Goal: Task Accomplishment & Management: Use online tool/utility

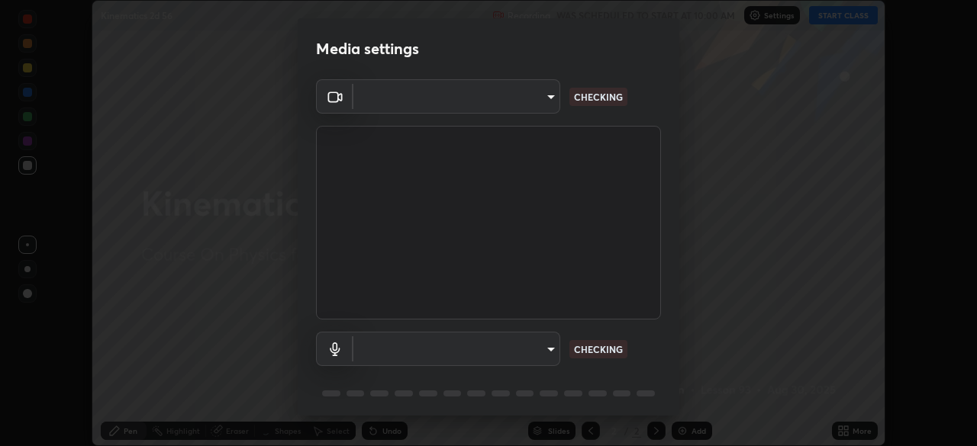
scroll to position [446, 977]
type input "8428e2be8a3e3f13974341e33778a08111258fb38798500ded61d344a6a8a77e"
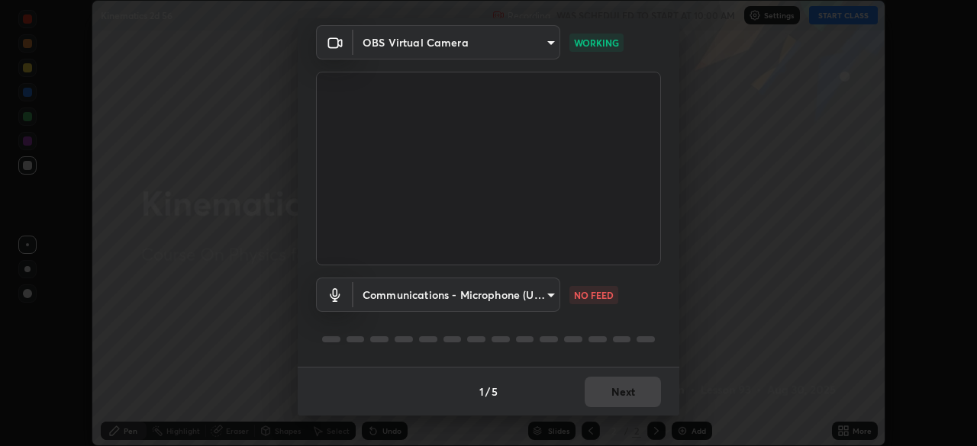
click at [534, 298] on body "Erase all Kinematics 2d 56 Recording WAS SCHEDULED TO START AT 10:00 AM Setting…" at bounding box center [488, 223] width 977 height 446
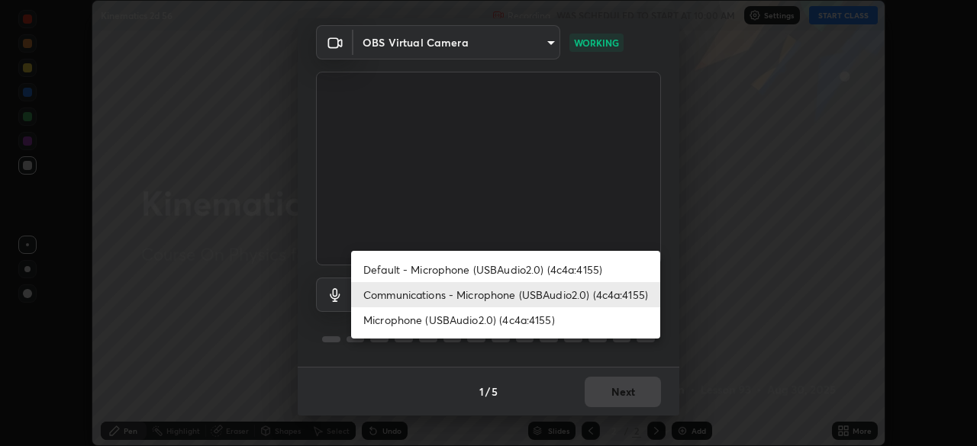
click at [546, 269] on li "Default - Microphone (USBAudio2.0) (4c4a:4155)" at bounding box center [505, 269] width 309 height 25
type input "default"
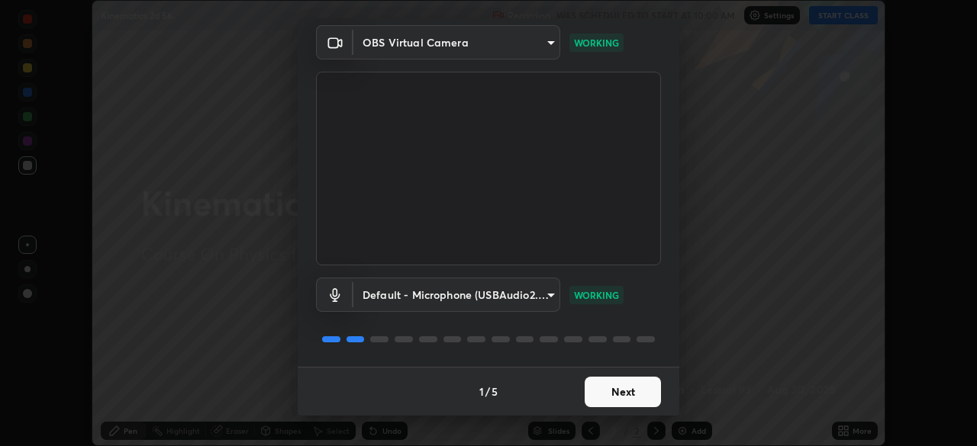
click at [614, 392] on button "Next" at bounding box center [623, 392] width 76 height 31
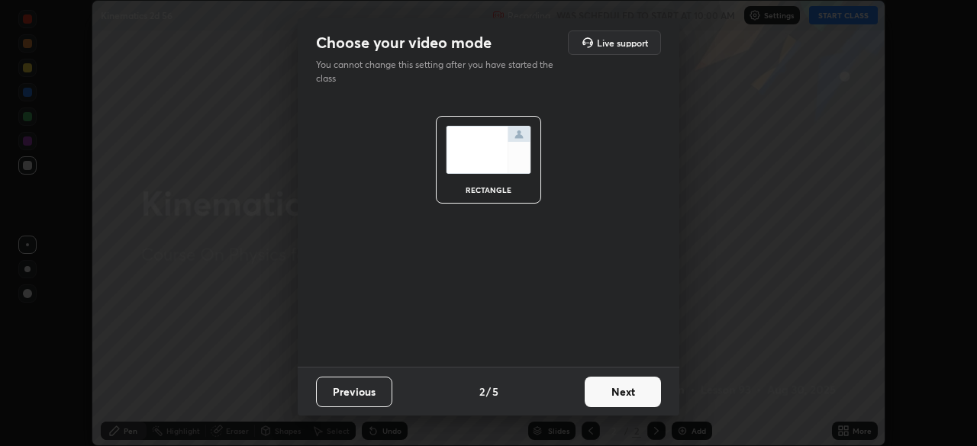
scroll to position [0, 0]
click at [619, 390] on button "Next" at bounding box center [623, 392] width 76 height 31
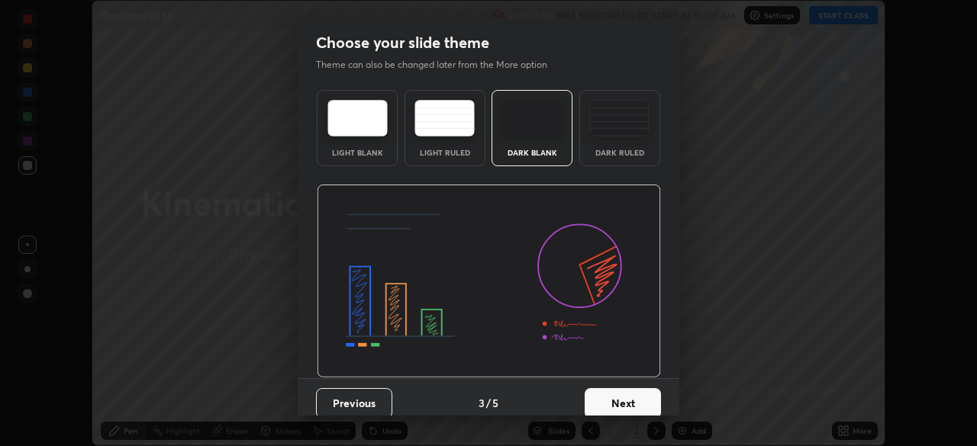
click at [619, 128] on img at bounding box center [619, 118] width 60 height 37
click at [639, 411] on button "Next" at bounding box center [623, 403] width 76 height 31
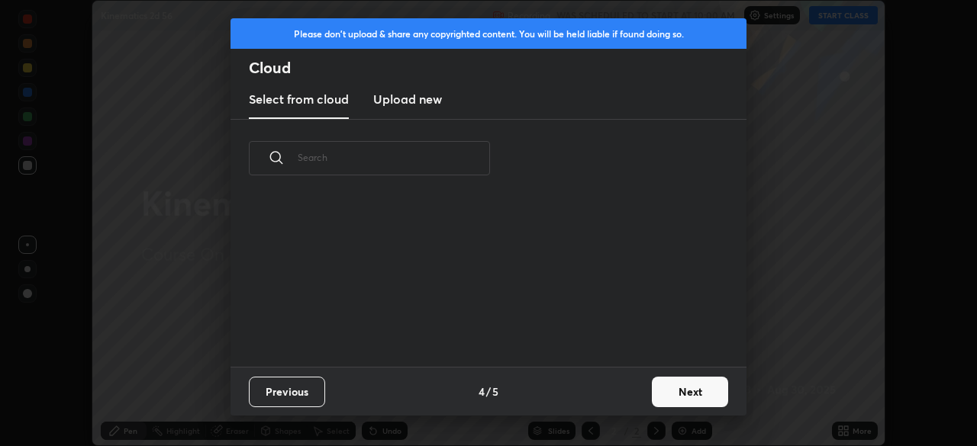
click at [670, 393] on button "Next" at bounding box center [690, 392] width 76 height 31
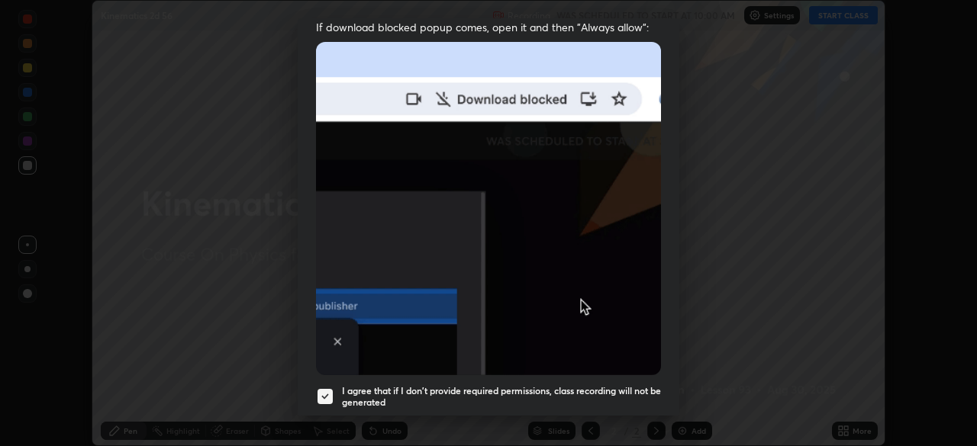
scroll to position [366, 0]
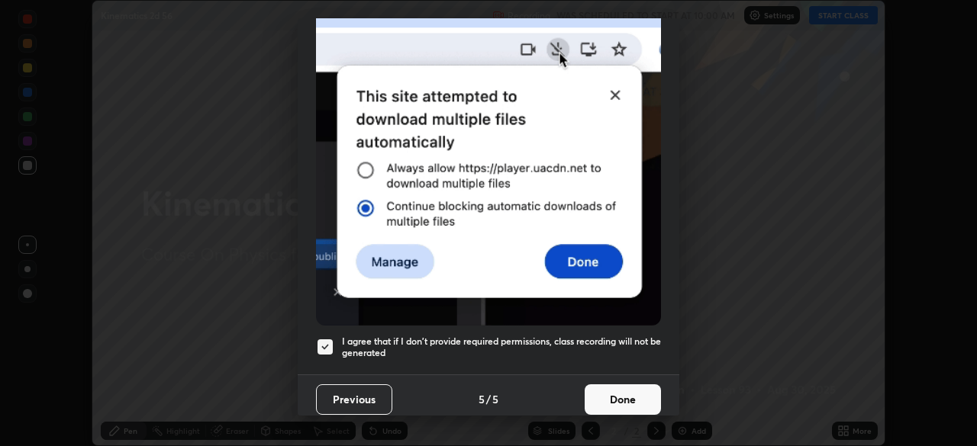
click at [620, 395] on button "Done" at bounding box center [623, 400] width 76 height 31
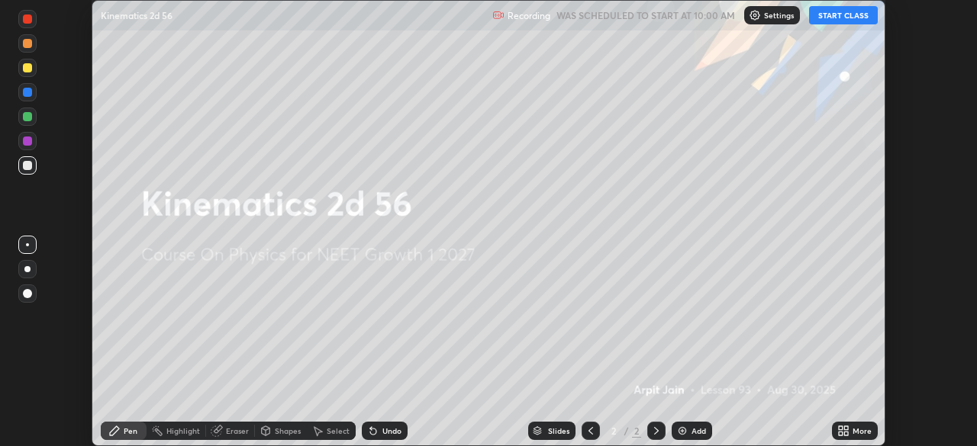
click at [836, 14] on button "START CLASS" at bounding box center [843, 15] width 69 height 18
click at [691, 432] on div "Add" at bounding box center [698, 431] width 14 height 8
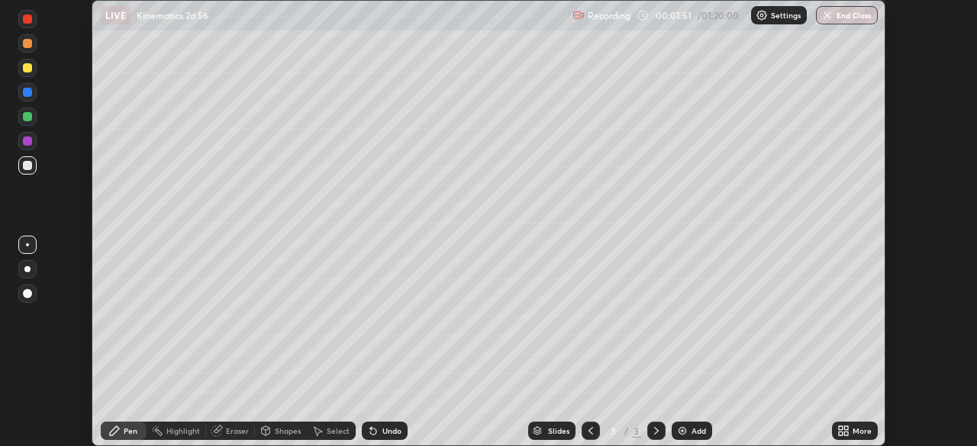
click at [26, 166] on div at bounding box center [27, 165] width 9 height 9
click at [29, 270] on div at bounding box center [27, 269] width 6 height 6
click at [29, 70] on div at bounding box center [27, 67] width 9 height 9
click at [31, 163] on div at bounding box center [27, 165] width 9 height 9
click at [27, 70] on div at bounding box center [27, 67] width 9 height 9
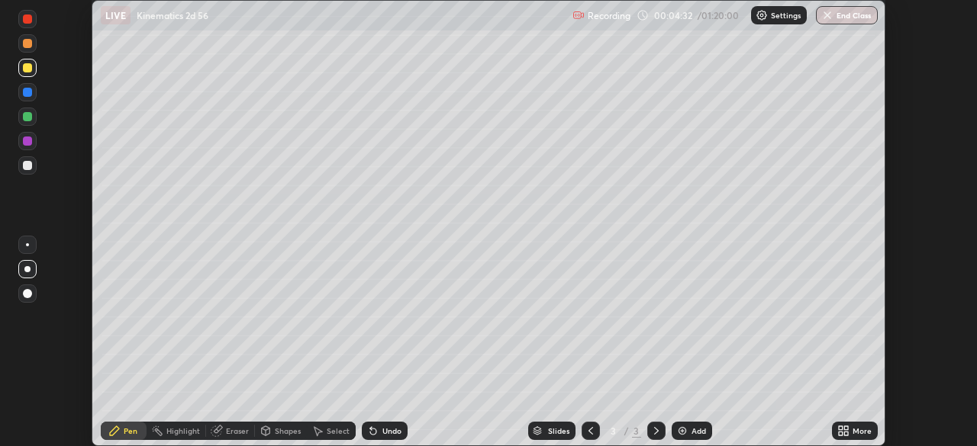
click at [691, 438] on div "Add" at bounding box center [691, 431] width 40 height 18
click at [26, 118] on div at bounding box center [27, 116] width 9 height 9
click at [590, 432] on icon at bounding box center [591, 431] width 12 height 12
click at [655, 431] on icon at bounding box center [656, 431] width 12 height 12
click at [689, 426] on div "Add" at bounding box center [691, 431] width 40 height 18
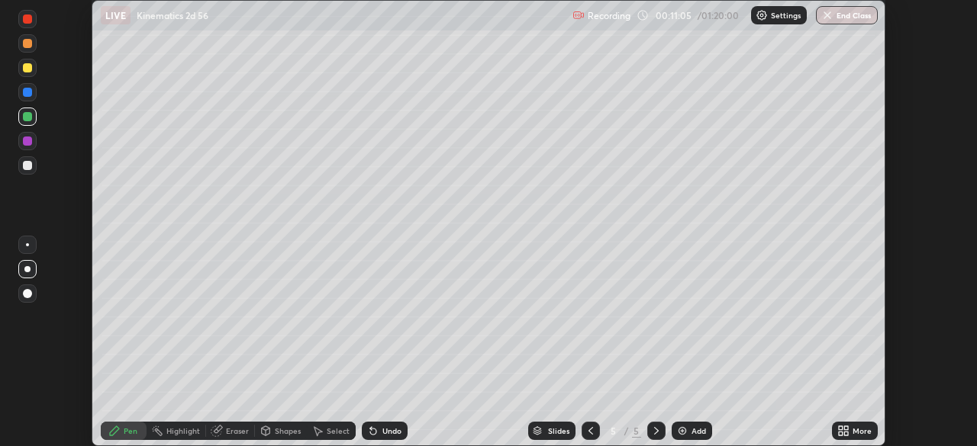
click at [28, 167] on div at bounding box center [27, 165] width 9 height 9
click at [382, 434] on div "Undo" at bounding box center [391, 431] width 19 height 8
click at [27, 71] on div at bounding box center [27, 67] width 9 height 9
click at [691, 432] on div "Add" at bounding box center [698, 431] width 14 height 8
click at [30, 165] on div at bounding box center [27, 165] width 9 height 9
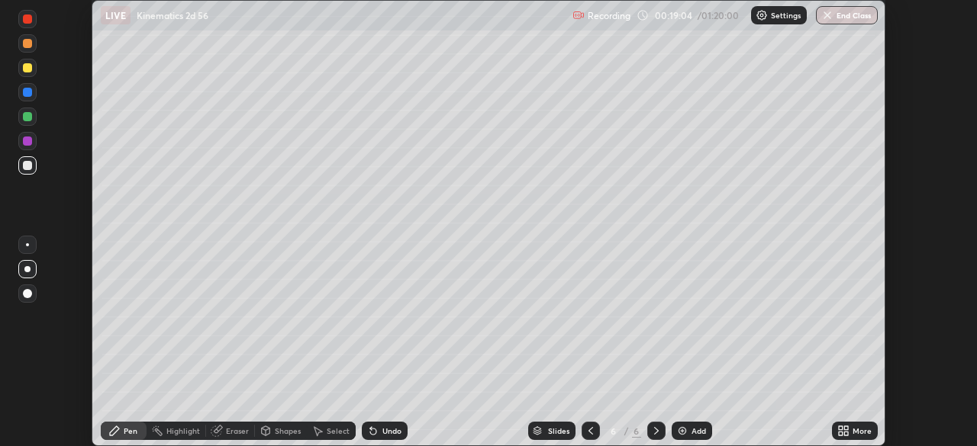
click at [27, 66] on div at bounding box center [27, 67] width 9 height 9
click at [31, 169] on div at bounding box center [27, 165] width 18 height 18
click at [23, 118] on div at bounding box center [27, 116] width 9 height 9
click at [25, 166] on div at bounding box center [27, 165] width 9 height 9
click at [691, 435] on div "Add" at bounding box center [698, 431] width 14 height 8
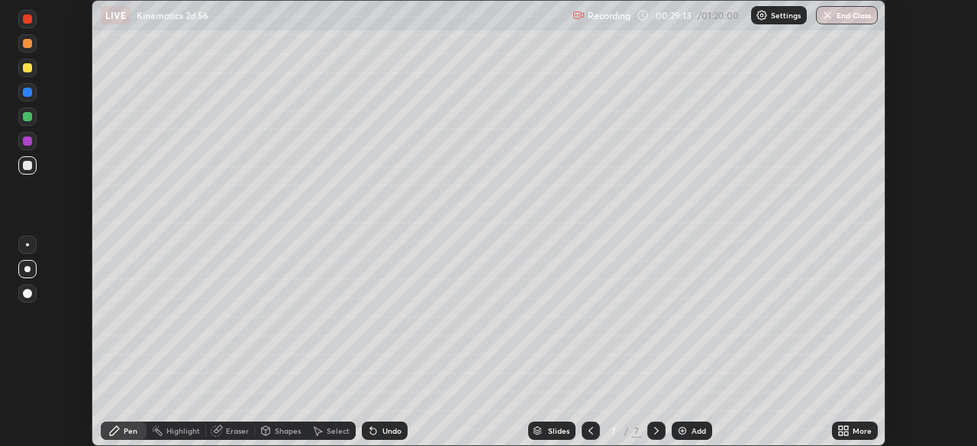
click at [28, 117] on div at bounding box center [27, 116] width 9 height 9
click at [271, 432] on div "Shapes" at bounding box center [281, 431] width 52 height 18
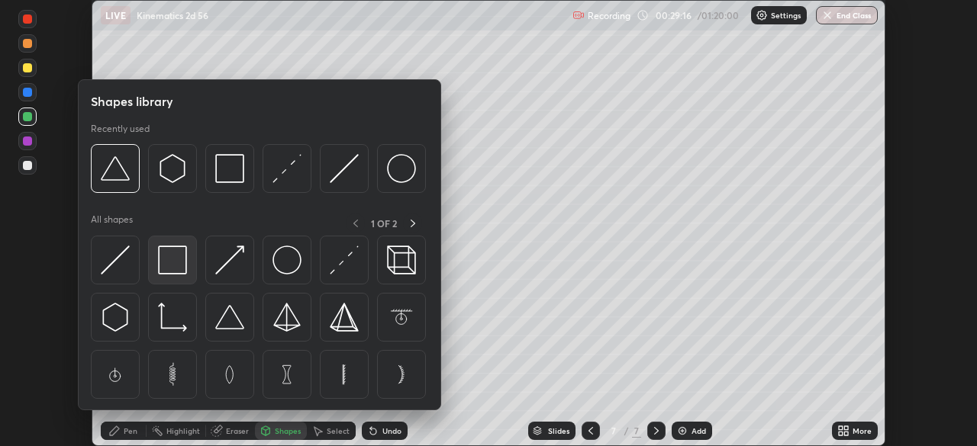
click at [172, 263] on img at bounding box center [172, 260] width 29 height 29
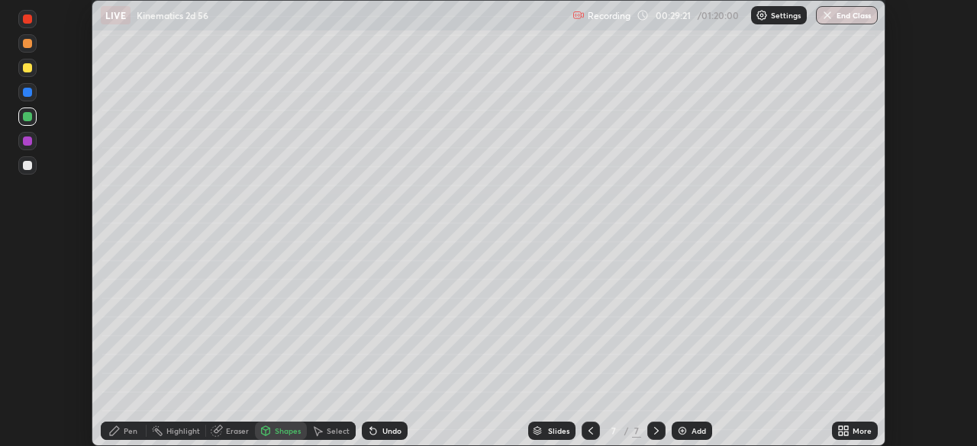
click at [120, 434] on icon at bounding box center [114, 431] width 12 height 12
click at [325, 433] on div "Select" at bounding box center [331, 431] width 49 height 18
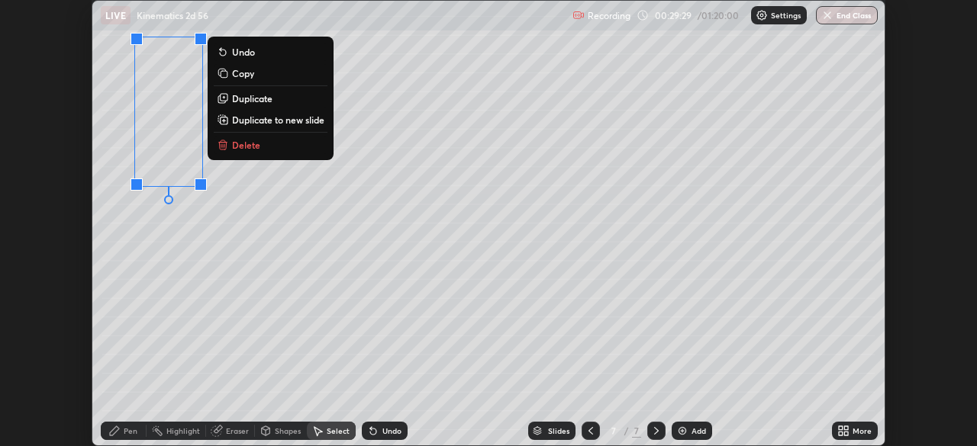
click at [258, 101] on p "Duplicate" at bounding box center [252, 98] width 40 height 12
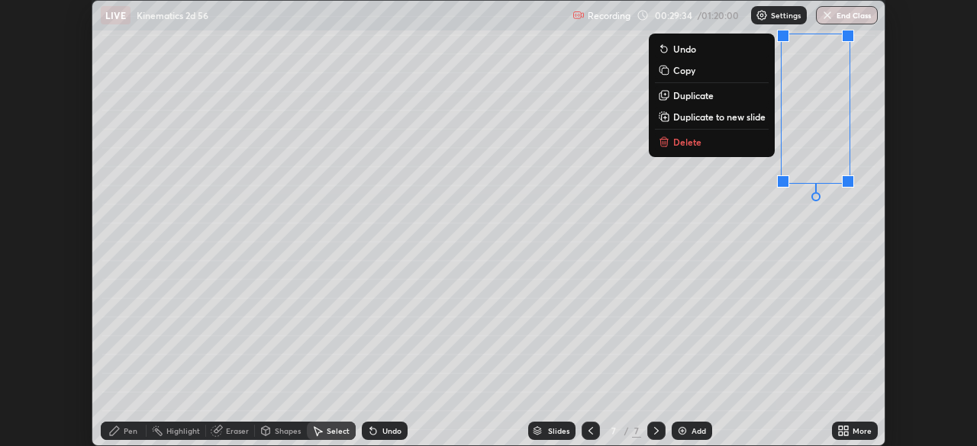
click at [230, 433] on div "Eraser" at bounding box center [237, 431] width 23 height 8
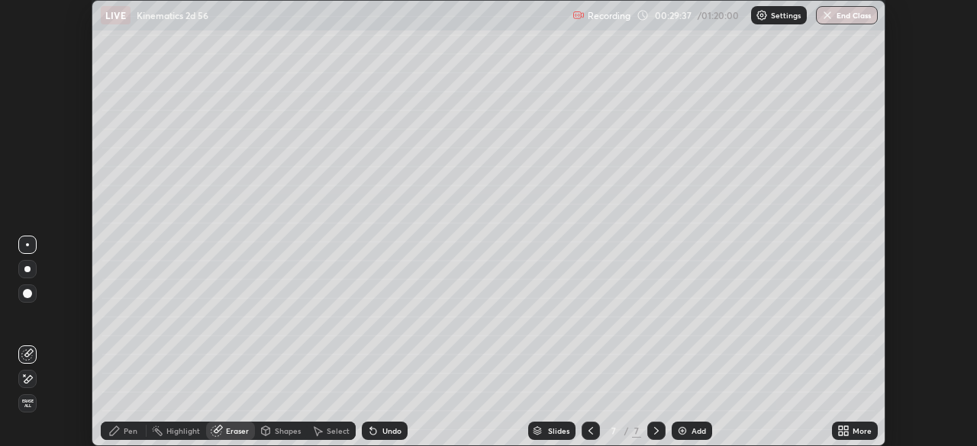
click at [119, 430] on icon at bounding box center [114, 431] width 12 height 12
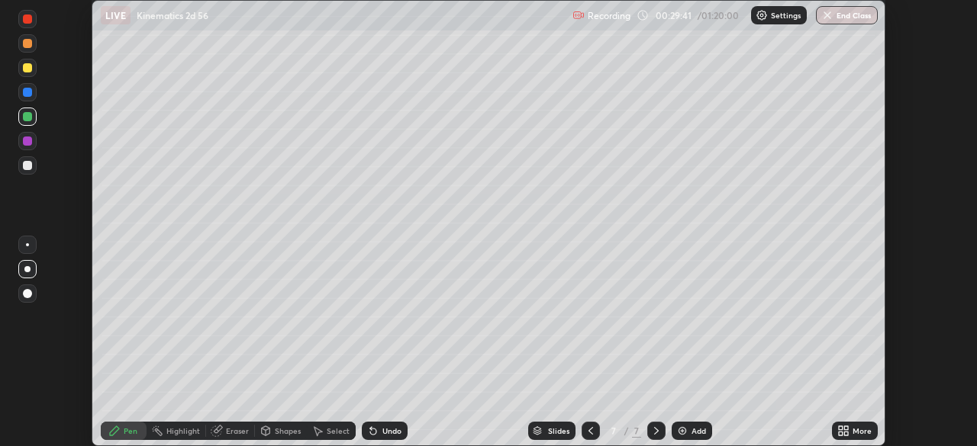
click at [25, 166] on div at bounding box center [27, 165] width 9 height 9
click at [280, 430] on div "Shapes" at bounding box center [288, 431] width 26 height 8
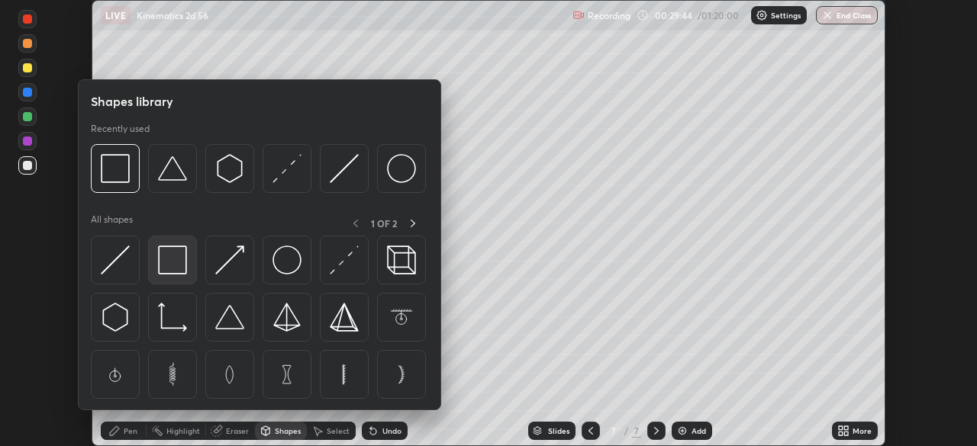
click at [164, 261] on img at bounding box center [172, 260] width 29 height 29
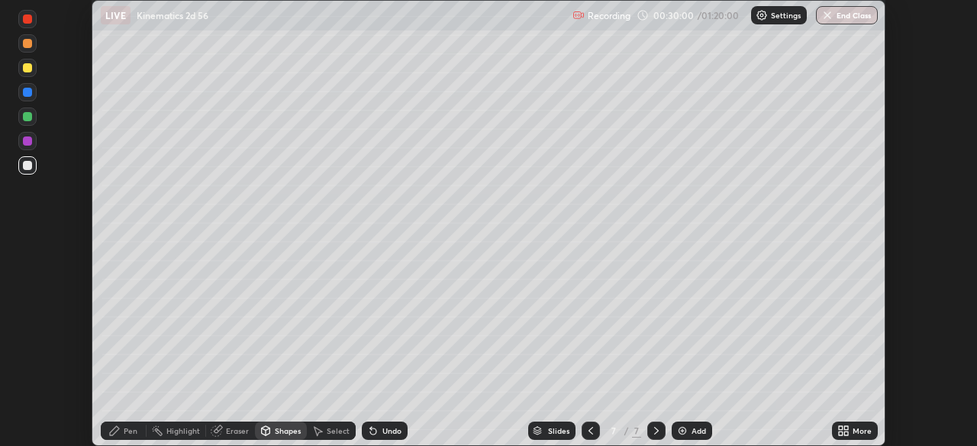
click at [327, 438] on div "Select" at bounding box center [331, 431] width 49 height 18
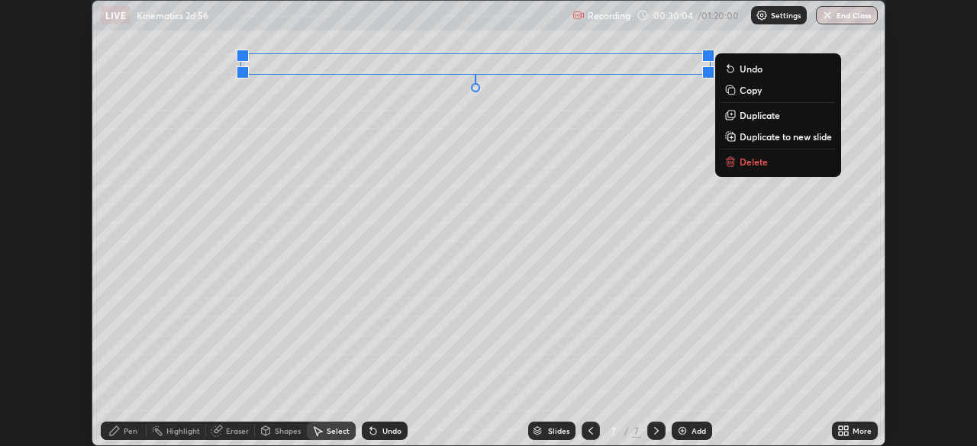
click at [752, 118] on p "Duplicate" at bounding box center [759, 115] width 40 height 12
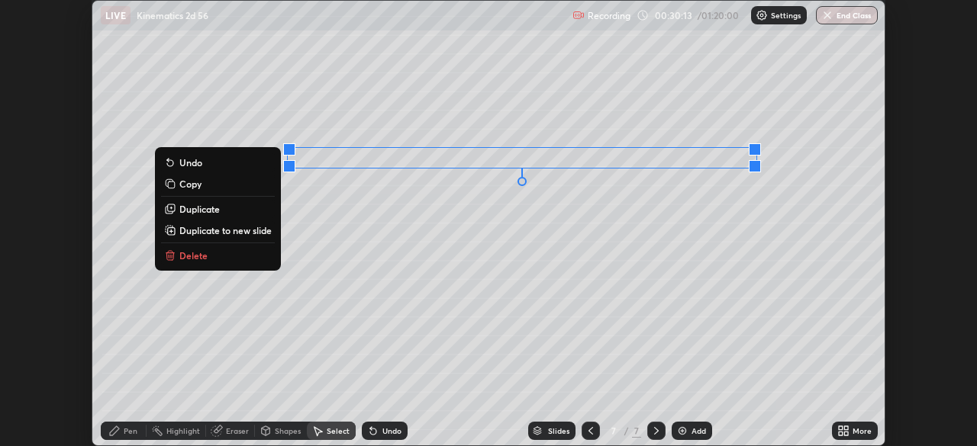
click at [337, 308] on div "0 ° Undo Copy Duplicate Duplicate to new slide Delete" at bounding box center [488, 223] width 792 height 445
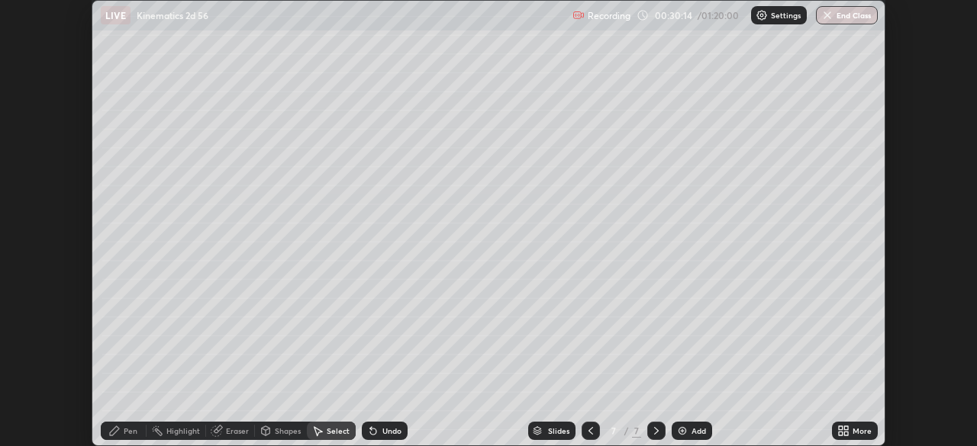
click at [124, 436] on div "Pen" at bounding box center [124, 431] width 46 height 18
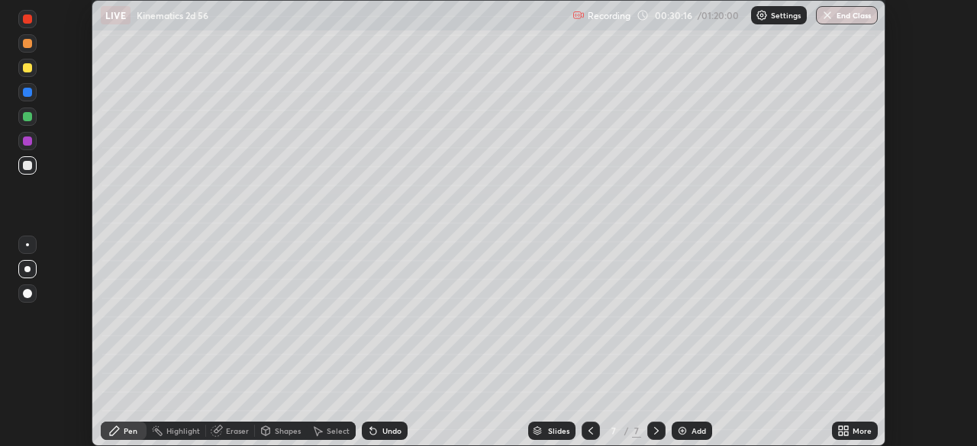
click at [24, 143] on div at bounding box center [27, 141] width 9 height 9
click at [27, 66] on div at bounding box center [27, 67] width 9 height 9
click at [328, 432] on div "Select" at bounding box center [338, 431] width 23 height 8
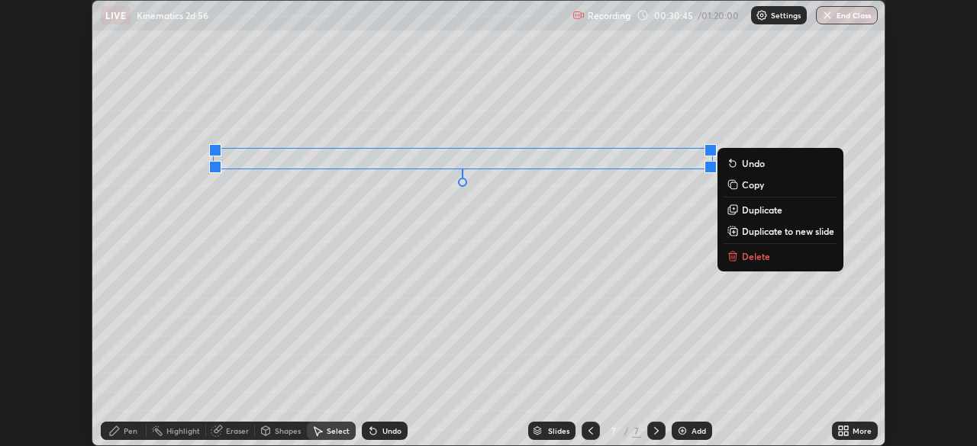
click at [369, 287] on div "0 ° Undo Copy Duplicate Duplicate to new slide Delete" at bounding box center [488, 223] width 792 height 445
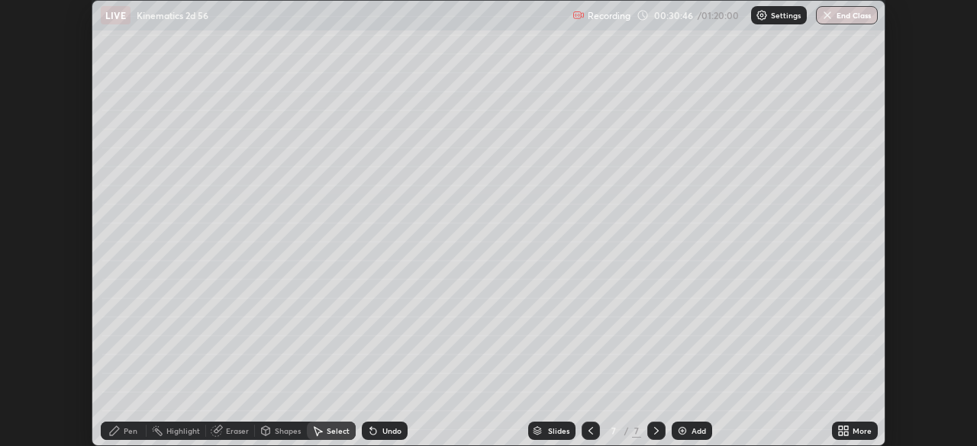
click at [119, 426] on icon at bounding box center [114, 431] width 12 height 12
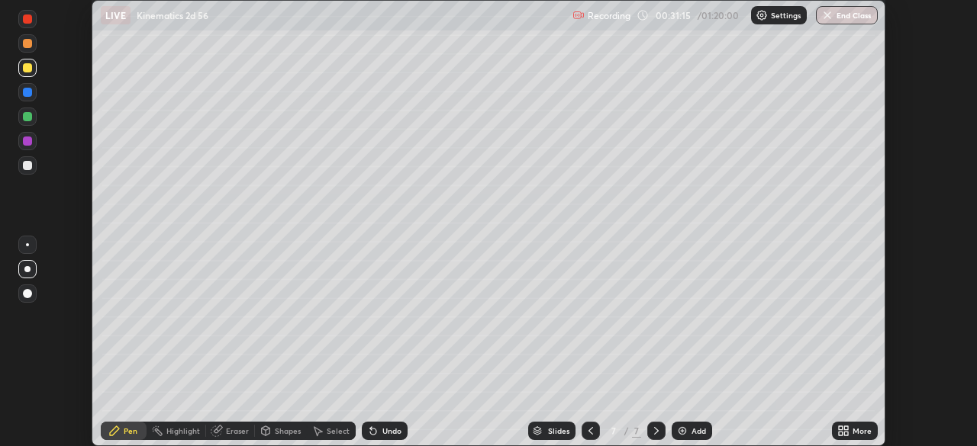
click at [27, 167] on div at bounding box center [27, 165] width 9 height 9
click at [377, 428] on div "Undo" at bounding box center [385, 431] width 46 height 18
click at [382, 435] on div "Undo" at bounding box center [391, 431] width 19 height 8
click at [385, 433] on div "Undo" at bounding box center [391, 431] width 19 height 8
click at [378, 433] on div "Undo" at bounding box center [385, 431] width 46 height 18
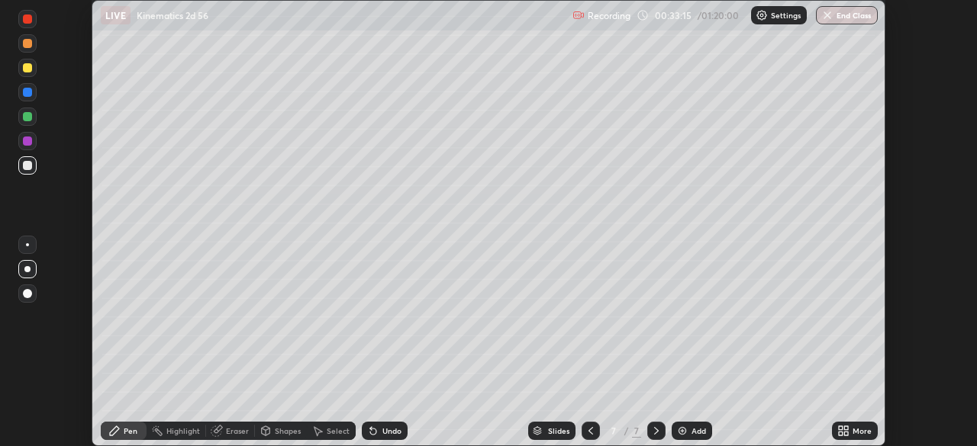
click at [378, 437] on div "Undo" at bounding box center [385, 431] width 46 height 18
click at [378, 438] on div "Undo" at bounding box center [385, 431] width 46 height 18
click at [682, 430] on img at bounding box center [682, 431] width 12 height 12
click at [589, 431] on icon at bounding box center [591, 431] width 12 height 12
click at [655, 431] on icon at bounding box center [656, 431] width 12 height 12
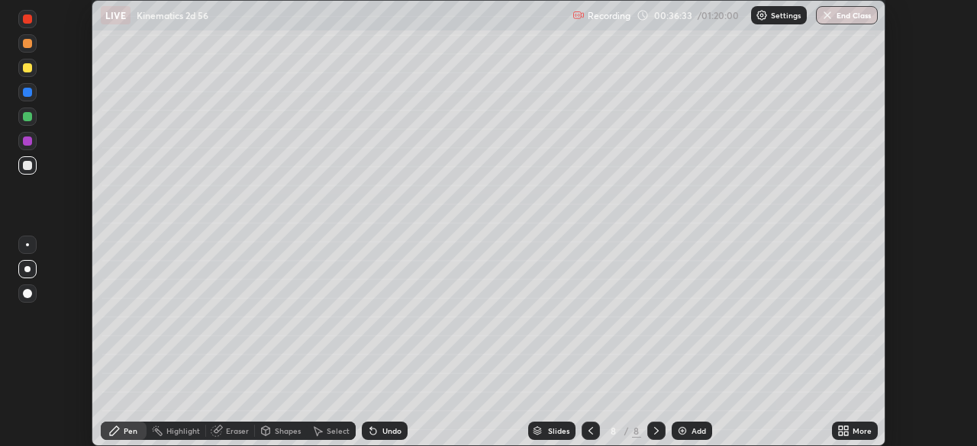
click at [587, 430] on icon at bounding box center [591, 431] width 12 height 12
click at [652, 428] on icon at bounding box center [656, 431] width 12 height 12
click at [688, 424] on div "Add" at bounding box center [691, 431] width 40 height 18
click at [27, 167] on div at bounding box center [27, 165] width 9 height 9
click at [30, 68] on div at bounding box center [27, 67] width 9 height 9
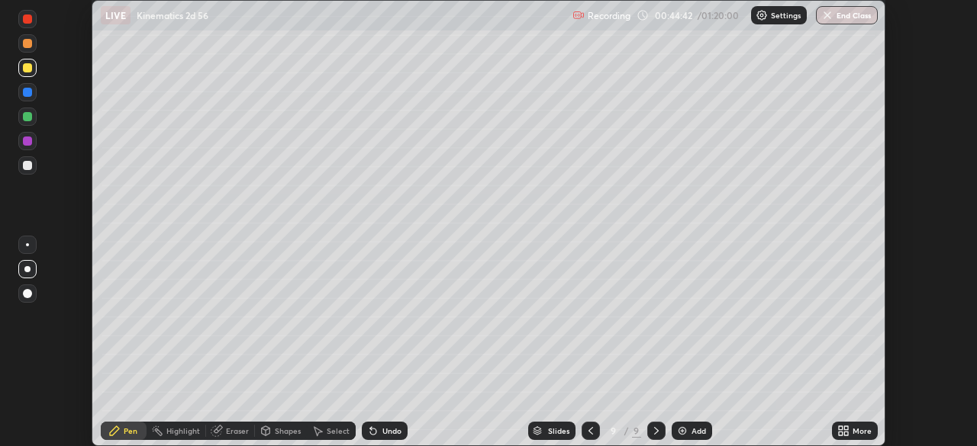
click at [27, 288] on div at bounding box center [27, 294] width 18 height 18
click at [27, 269] on div at bounding box center [27, 269] width 6 height 6
click at [26, 166] on div at bounding box center [27, 165] width 9 height 9
click at [31, 71] on div at bounding box center [27, 67] width 9 height 9
click at [23, 143] on div at bounding box center [27, 141] width 9 height 9
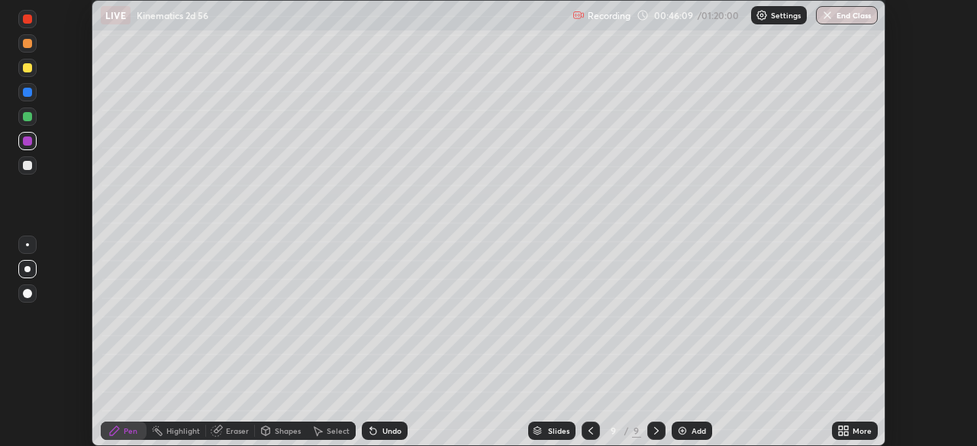
click at [27, 169] on div at bounding box center [27, 165] width 9 height 9
click at [25, 118] on div at bounding box center [27, 116] width 9 height 9
click at [679, 434] on img at bounding box center [682, 431] width 12 height 12
click at [30, 166] on div at bounding box center [27, 165] width 9 height 9
click at [26, 167] on div at bounding box center [27, 165] width 9 height 9
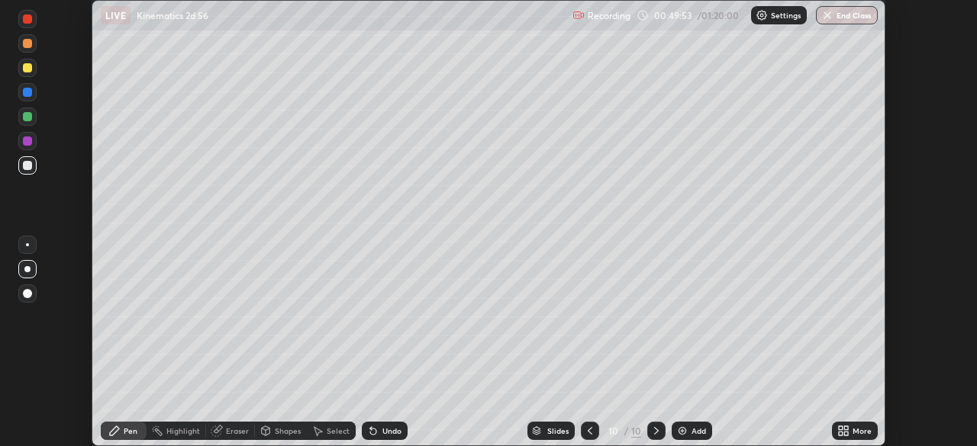
click at [158, 432] on rect at bounding box center [159, 433] width 8 height 8
click at [26, 379] on icon at bounding box center [26, 379] width 3 height 3
click at [24, 117] on div at bounding box center [27, 116] width 9 height 9
click at [118, 424] on div "Pen" at bounding box center [124, 431] width 46 height 18
click at [29, 164] on div at bounding box center [27, 165] width 9 height 9
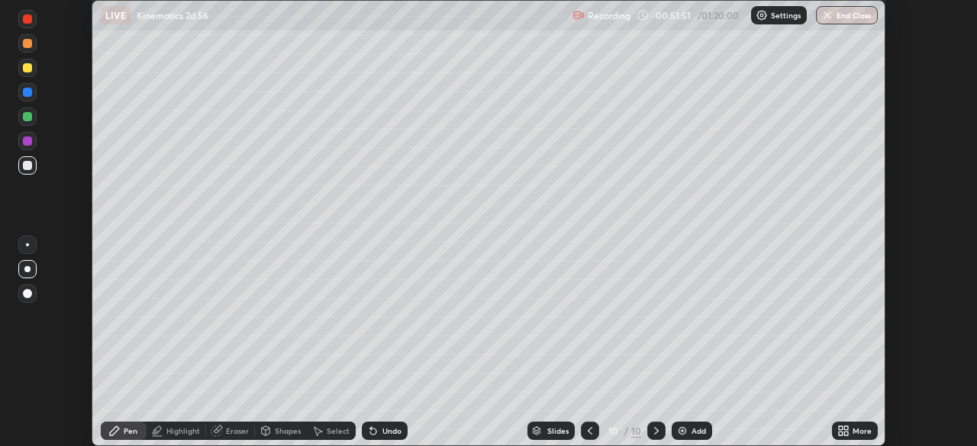
click at [588, 431] on icon at bounding box center [590, 431] width 12 height 12
click at [652, 427] on icon at bounding box center [656, 431] width 12 height 12
click at [689, 436] on div "Add" at bounding box center [691, 431] width 40 height 18
click at [27, 269] on div at bounding box center [27, 269] width 6 height 6
click at [31, 92] on div at bounding box center [27, 92] width 9 height 9
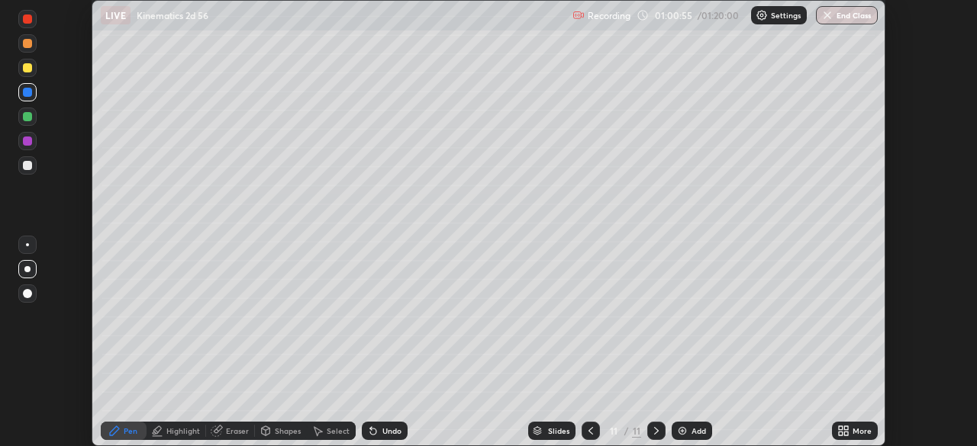
click at [27, 295] on div at bounding box center [27, 293] width 9 height 9
click at [28, 143] on div at bounding box center [27, 141] width 9 height 9
click at [24, 167] on div at bounding box center [27, 165] width 9 height 9
click at [591, 429] on icon at bounding box center [591, 431] width 12 height 12
click at [588, 437] on div at bounding box center [590, 431] width 18 height 18
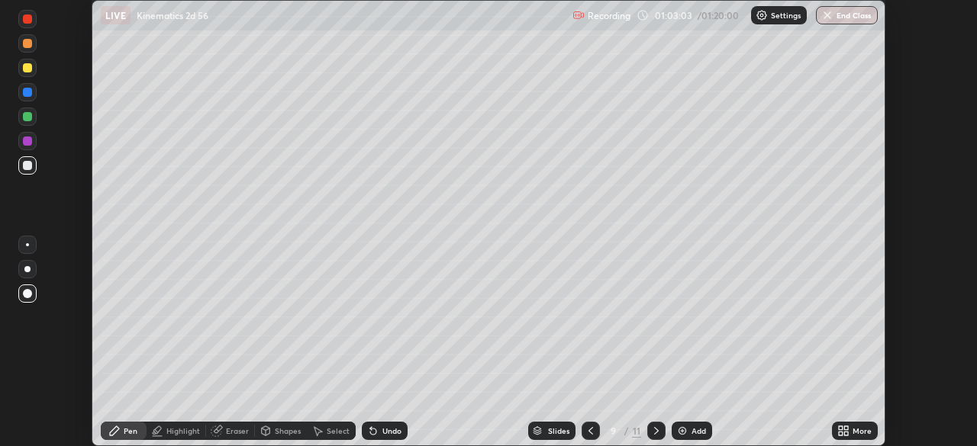
click at [589, 431] on icon at bounding box center [591, 431] width 12 height 12
click at [655, 431] on icon at bounding box center [656, 431] width 12 height 12
click at [655, 433] on icon at bounding box center [656, 431] width 12 height 12
click at [655, 431] on icon at bounding box center [656, 431] width 12 height 12
click at [25, 118] on div at bounding box center [27, 116] width 9 height 9
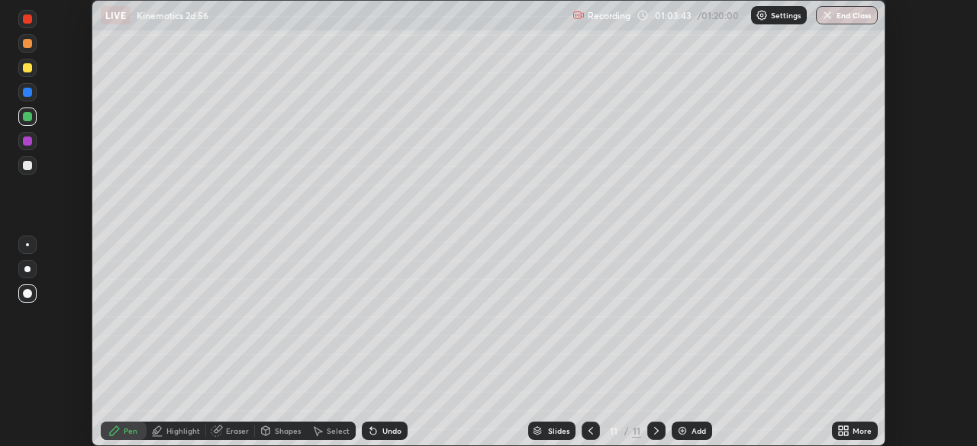
click at [681, 432] on img at bounding box center [682, 431] width 12 height 12
click at [588, 427] on icon at bounding box center [591, 431] width 12 height 12
click at [24, 96] on div at bounding box center [27, 92] width 9 height 9
click at [385, 436] on div "Undo" at bounding box center [385, 431] width 46 height 18
click at [382, 435] on div "Undo" at bounding box center [391, 431] width 19 height 8
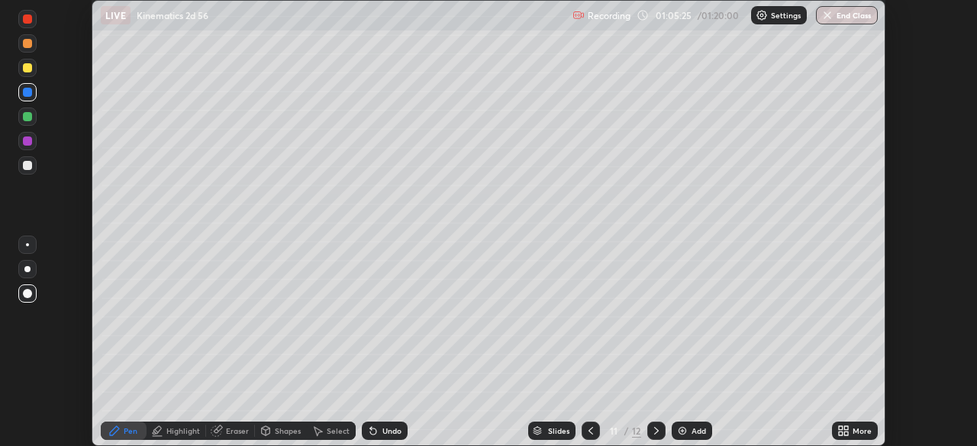
click at [30, 168] on div at bounding box center [27, 165] width 9 height 9
click at [27, 245] on div at bounding box center [27, 244] width 3 height 3
click at [172, 434] on div "Highlight" at bounding box center [183, 431] width 34 height 8
click at [27, 355] on icon at bounding box center [28, 355] width 2 height 2
click at [123, 429] on div "Pen" at bounding box center [124, 431] width 46 height 18
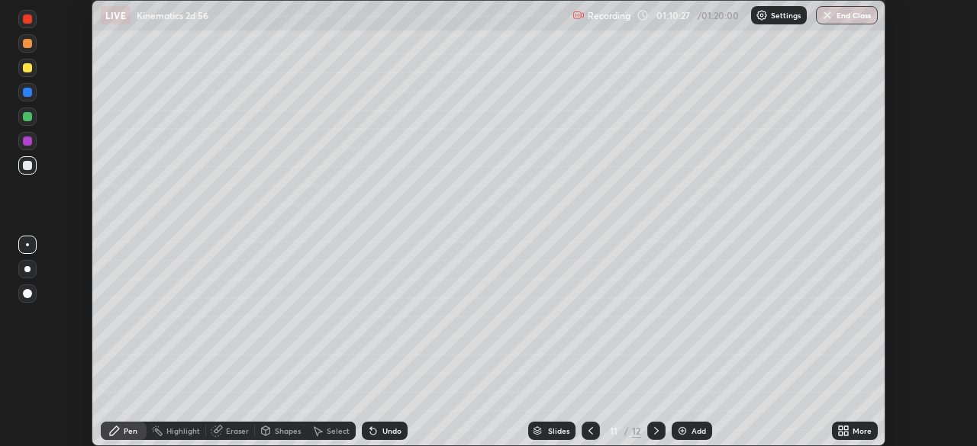
click at [833, 15] on img "button" at bounding box center [827, 15] width 12 height 12
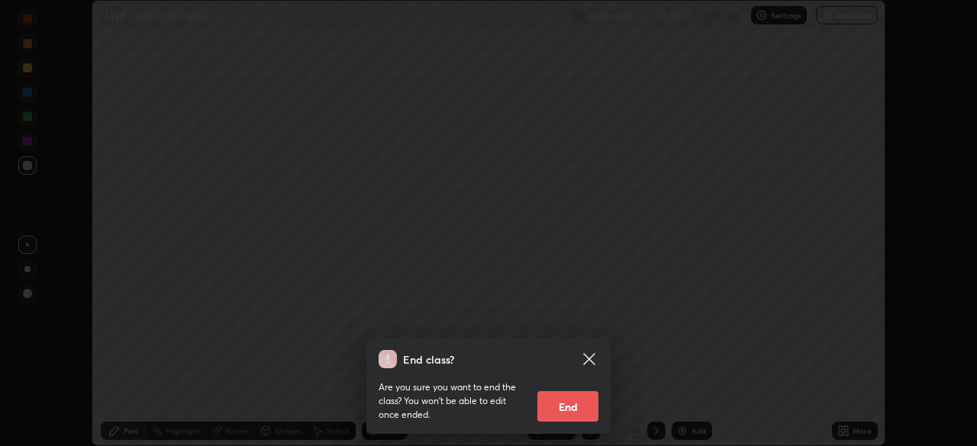
click at [568, 400] on button "End" at bounding box center [567, 406] width 61 height 31
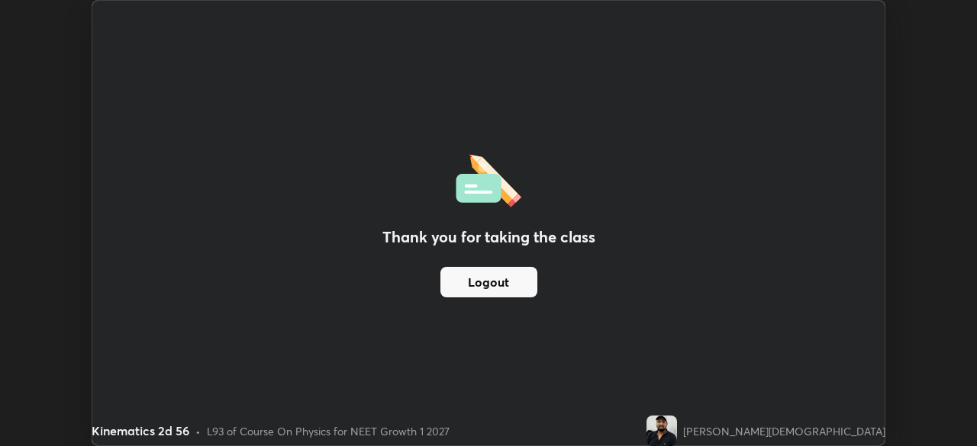
click at [509, 277] on button "Logout" at bounding box center [488, 282] width 97 height 31
